Goal: Task Accomplishment & Management: Manage account settings

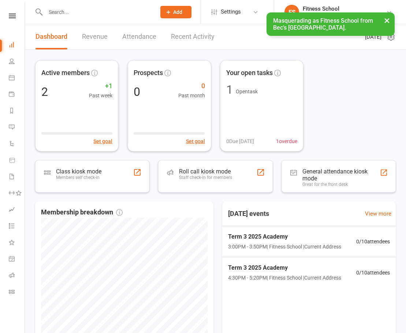
click at [386, 21] on button "×" at bounding box center [387, 20] width 13 height 16
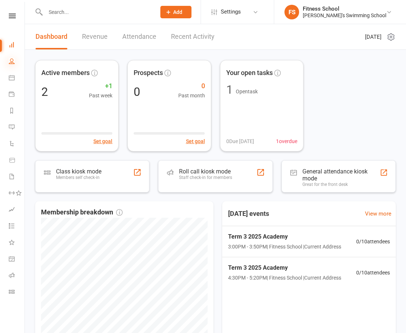
click at [14, 58] on icon at bounding box center [12, 61] width 6 height 6
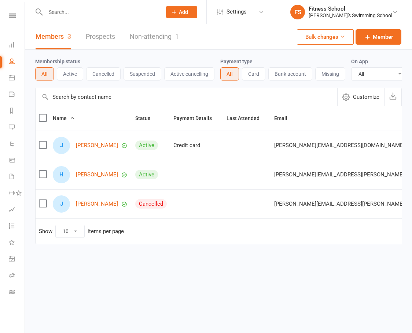
click at [12, 19] on div "Clubworx" at bounding box center [12, 26] width 25 height 24
click at [9, 14] on icon at bounding box center [12, 16] width 7 height 5
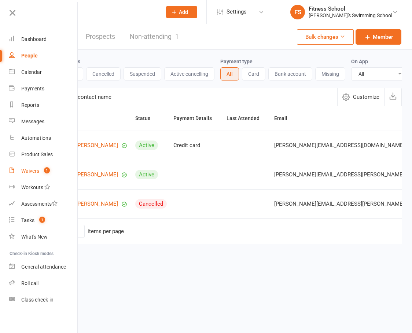
click at [32, 170] on div "Waivers" at bounding box center [30, 171] width 18 height 6
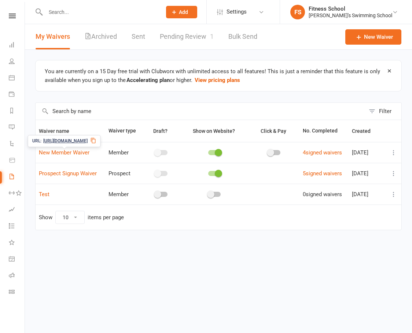
click at [96, 142] on icon at bounding box center [94, 141] width 6 height 6
drag, startPoint x: 30, startPoint y: 152, endPoint x: 44, endPoint y: 152, distance: 13.6
click at [33, 152] on div "You are currently on a 15 Day free trial with Clubworx with unlimited access to…" at bounding box center [218, 150] width 387 height 201
click at [66, 151] on link "New Member Waiver" at bounding box center [64, 153] width 51 height 7
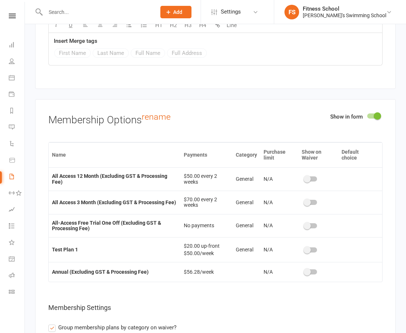
scroll to position [1420, 0]
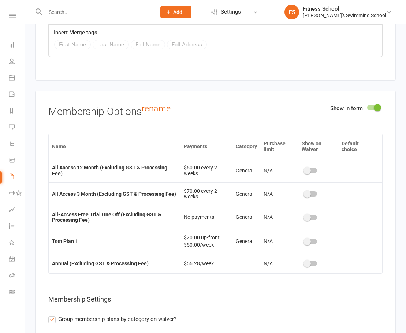
click at [313, 170] on div at bounding box center [311, 170] width 12 height 5
click at [305, 170] on input "checkbox" at bounding box center [305, 170] width 0 height 0
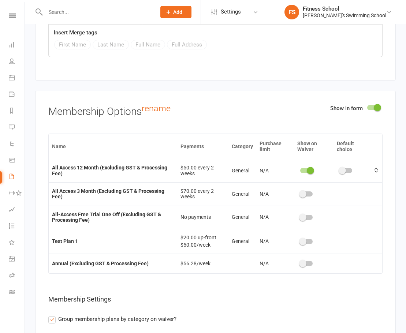
click at [306, 195] on div at bounding box center [307, 194] width 12 height 5
click at [301, 193] on input "checkbox" at bounding box center [301, 193] width 0 height 0
click at [307, 217] on div at bounding box center [307, 217] width 12 height 5
click at [301, 217] on input "checkbox" at bounding box center [301, 217] width 0 height 0
click at [309, 239] on div at bounding box center [307, 241] width 12 height 5
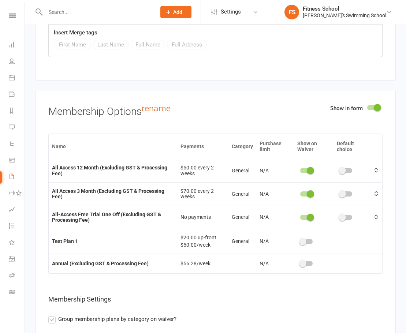
click at [301, 241] on input "checkbox" at bounding box center [301, 241] width 0 height 0
click at [309, 261] on div at bounding box center [307, 263] width 12 height 5
click at [301, 263] on input "checkbox" at bounding box center [301, 263] width 0 height 0
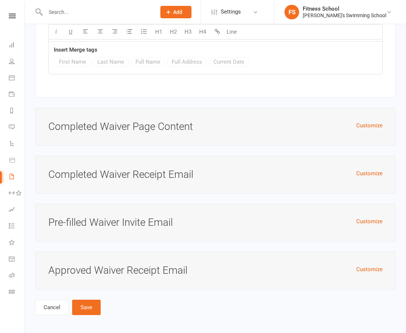
scroll to position [2152, 0]
click at [91, 303] on button "Save" at bounding box center [86, 307] width 29 height 15
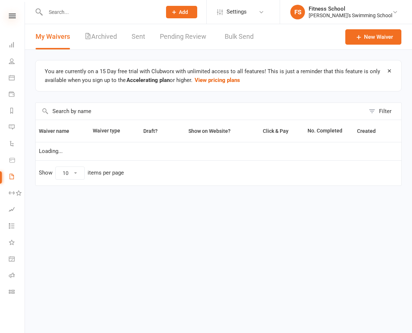
click at [12, 14] on icon at bounding box center [12, 16] width 7 height 5
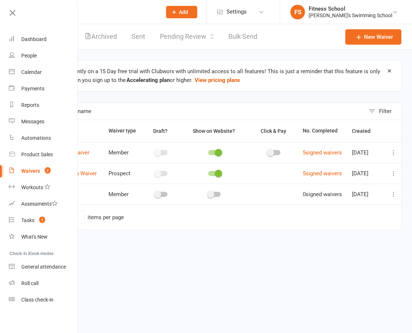
click at [30, 171] on div "Waivers" at bounding box center [30, 171] width 19 height 6
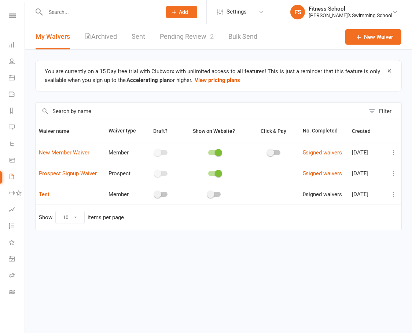
click at [197, 35] on link "Pending Review 2" at bounding box center [187, 36] width 54 height 25
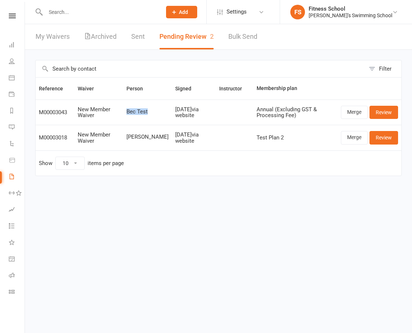
drag, startPoint x: 146, startPoint y: 113, endPoint x: 151, endPoint y: 112, distance: 4.8
click at [151, 112] on span "Bec Test" at bounding box center [147, 112] width 42 height 6
drag, startPoint x: 162, startPoint y: 110, endPoint x: 183, endPoint y: 110, distance: 20.9
click at [183, 110] on div "Aug 13, 2025 via website" at bounding box center [193, 113] width 37 height 12
click at [381, 114] on link "Review" at bounding box center [383, 112] width 29 height 13
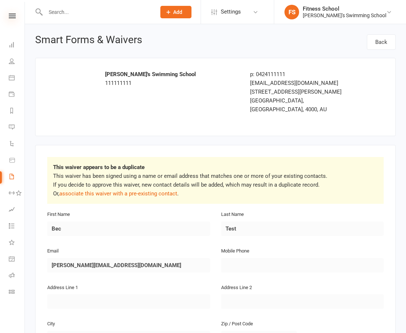
click at [9, 14] on icon at bounding box center [12, 16] width 7 height 5
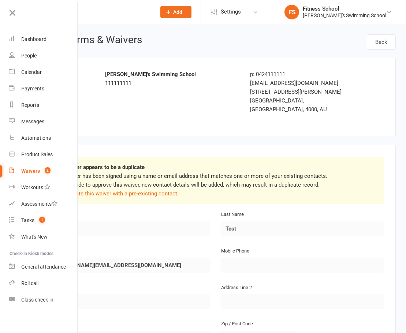
click at [26, 5] on nav "Clubworx Dashboard People Calendar Payments Reports Messages Automations Produc…" at bounding box center [39, 168] width 78 height 333
